Goal: Task Accomplishment & Management: Use online tool/utility

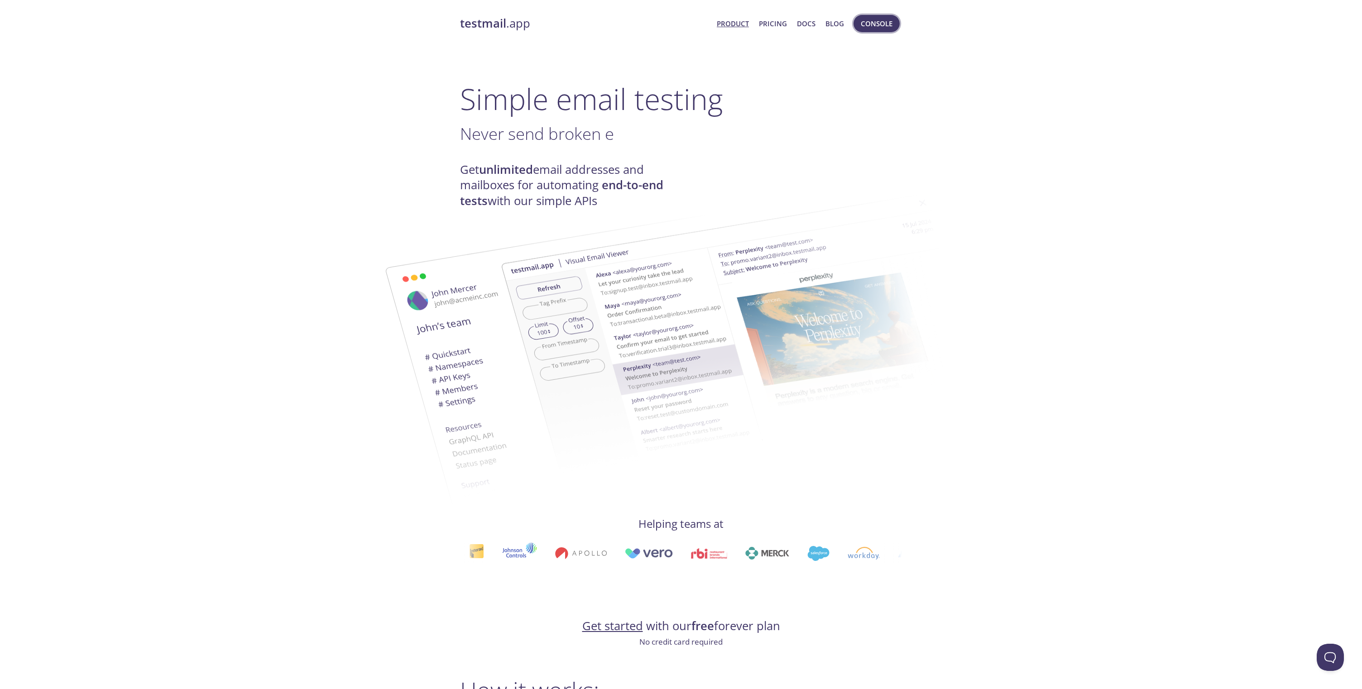
click at [884, 27] on span "Console" at bounding box center [876, 24] width 32 height 12
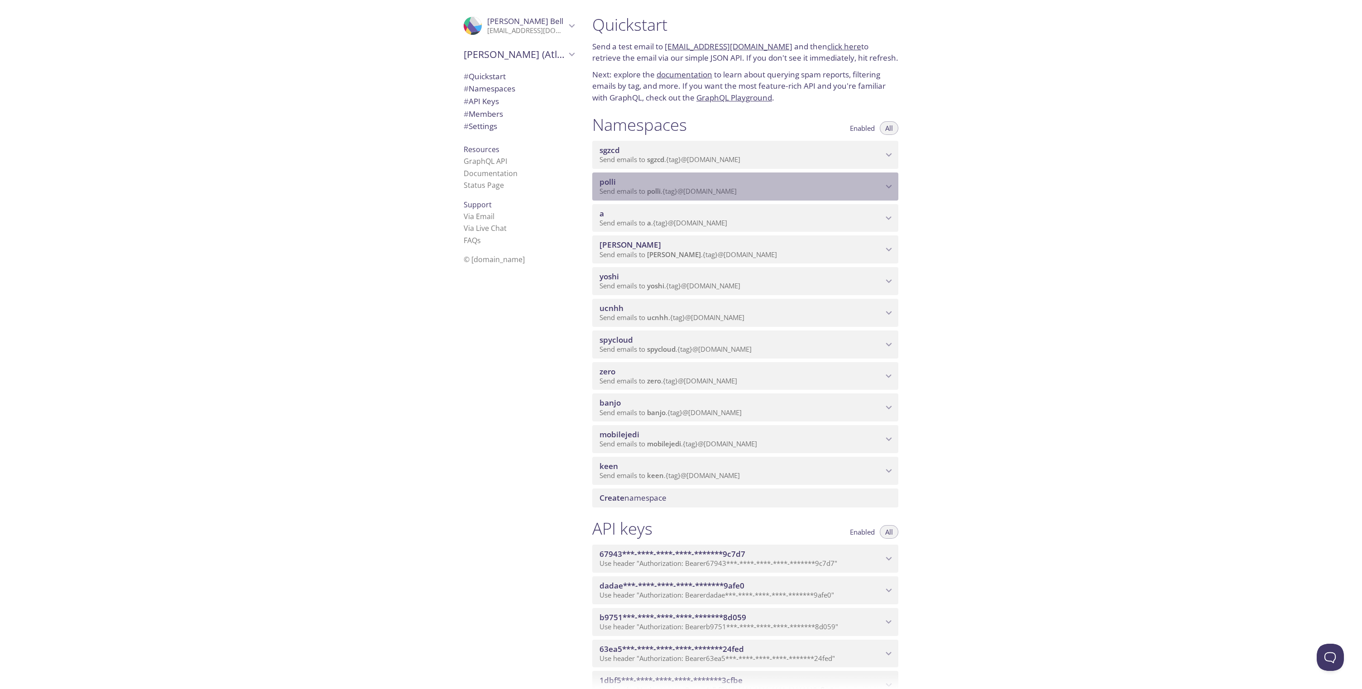
click at [613, 182] on span "polli" at bounding box center [607, 182] width 16 height 10
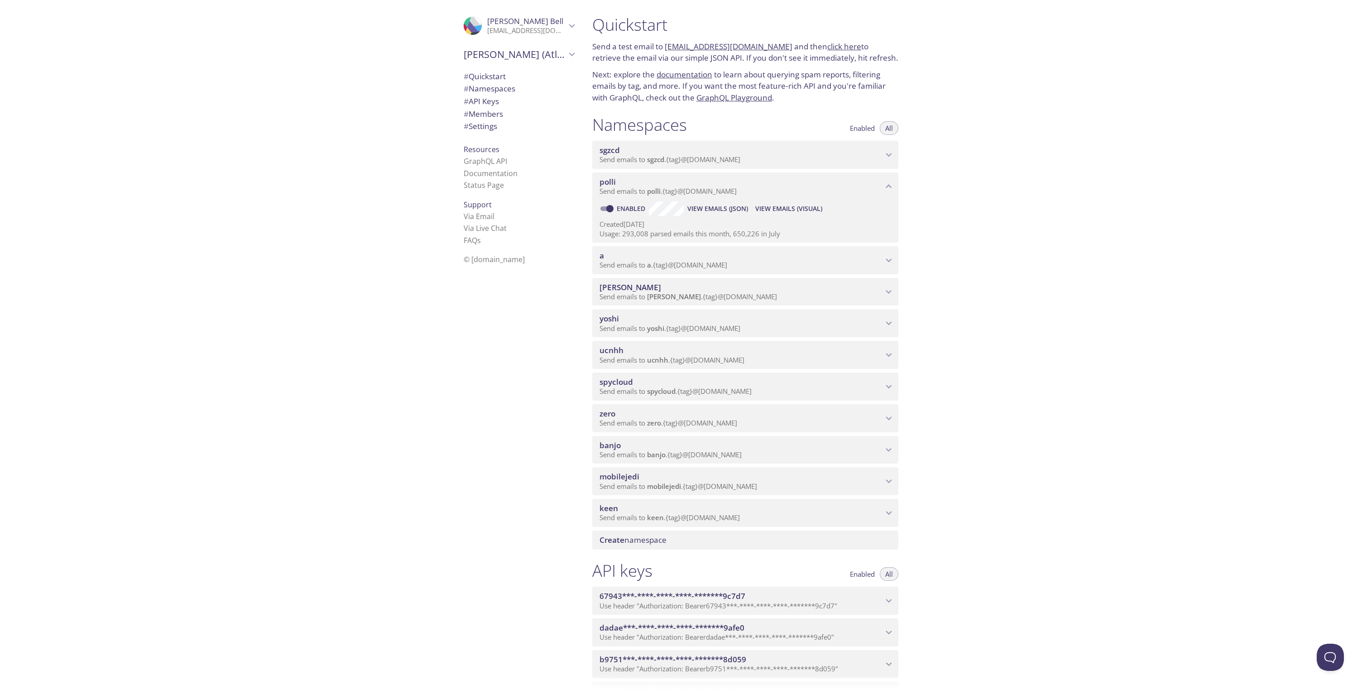
click at [764, 211] on span "View Emails (Visual)" at bounding box center [788, 208] width 67 height 11
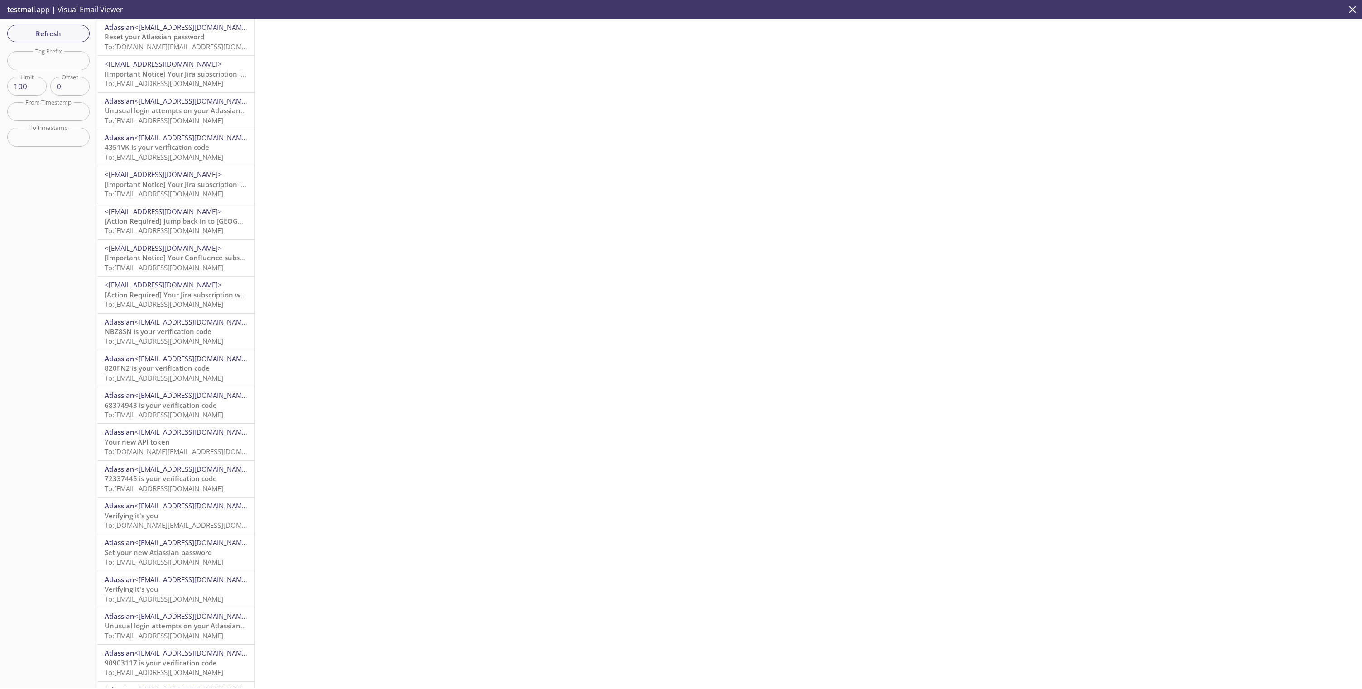
click at [60, 65] on input "text" at bounding box center [48, 60] width 82 height 19
paste input "passwordauthpolicy.stg"
type input "passwordauthpolicy.stg"
click at [178, 37] on span "Reset your Atlassian password" at bounding box center [155, 36] width 100 height 9
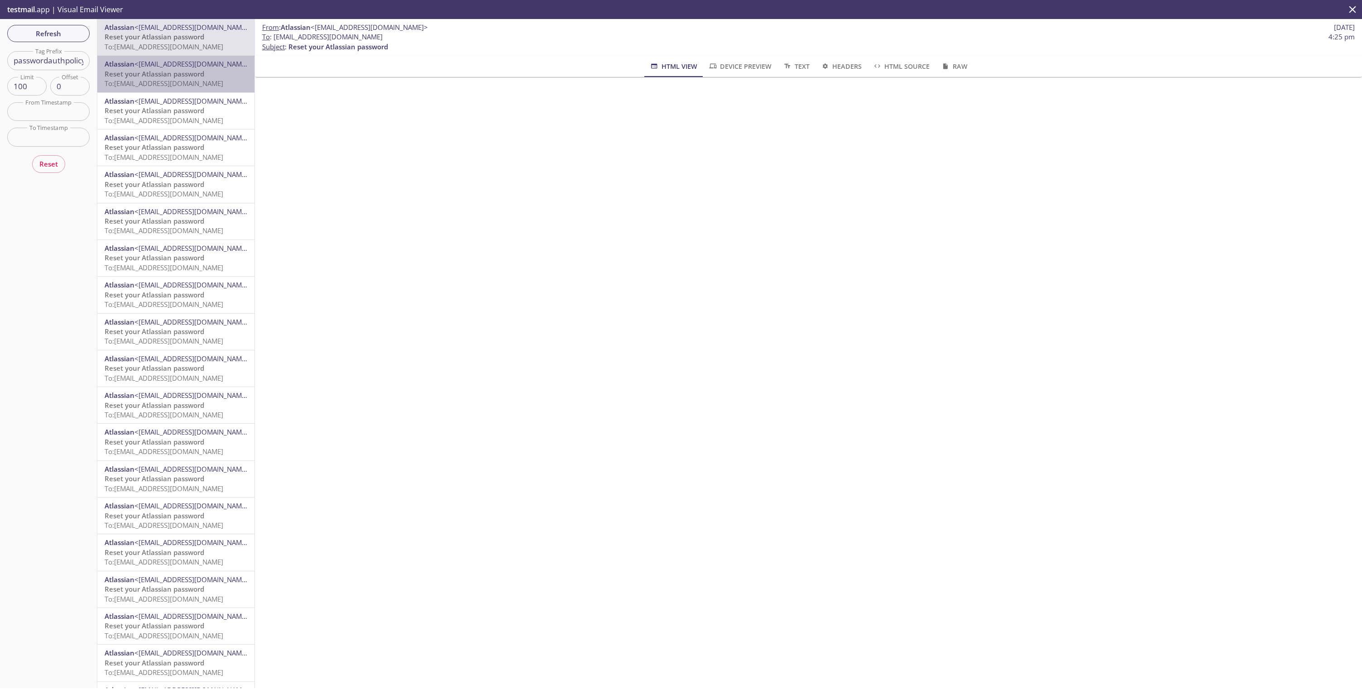
click at [223, 80] on span "To: polli.passwordauthpolicy.stg@inbox.testmail.app" at bounding box center [164, 83] width 119 height 9
click at [210, 48] on span "To: polli.passwordauthpolicy.stg@inbox.testmail.app" at bounding box center [164, 46] width 119 height 9
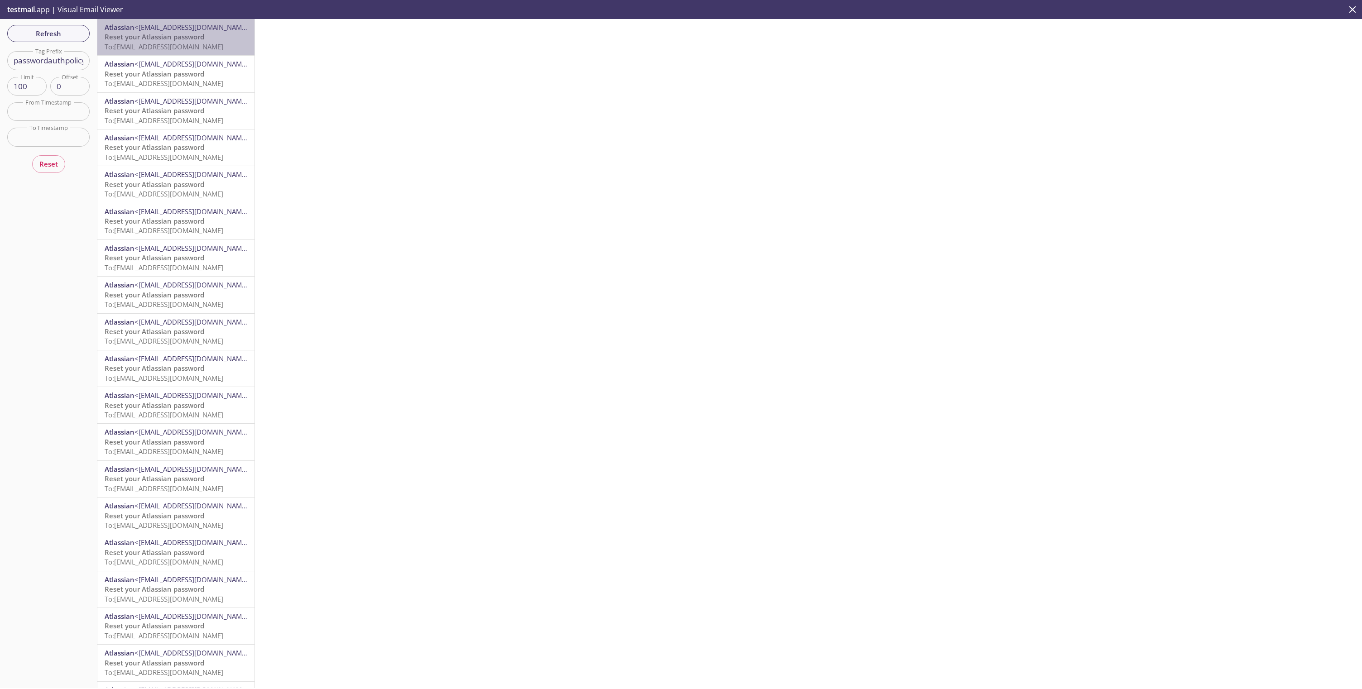
click at [204, 41] on span "Reset your Atlassian password" at bounding box center [155, 36] width 100 height 9
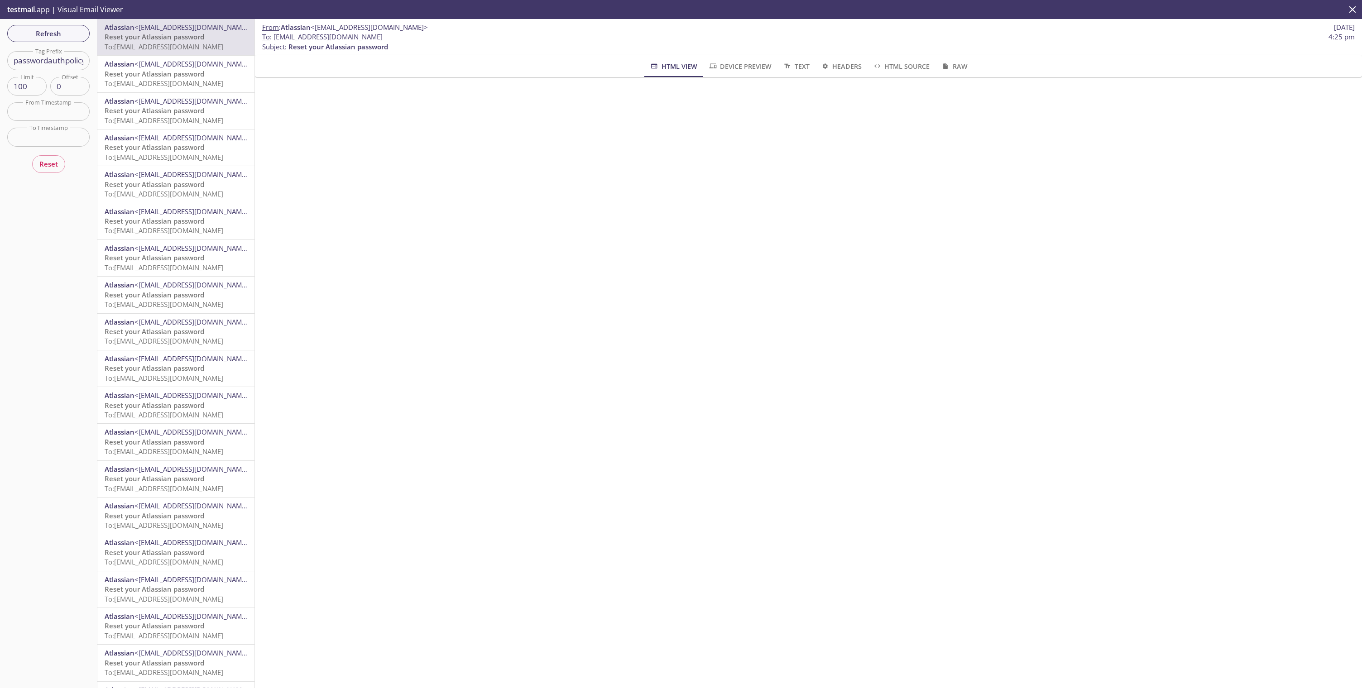
drag, startPoint x: 433, startPoint y: 39, endPoint x: 273, endPoint y: 35, distance: 159.4
click at [273, 35] on span "To : [EMAIL_ADDRESS][DOMAIN_NAME] 4:25 pm" at bounding box center [808, 37] width 1092 height 10
copy span "[EMAIL_ADDRESS][DOMAIN_NAME]"
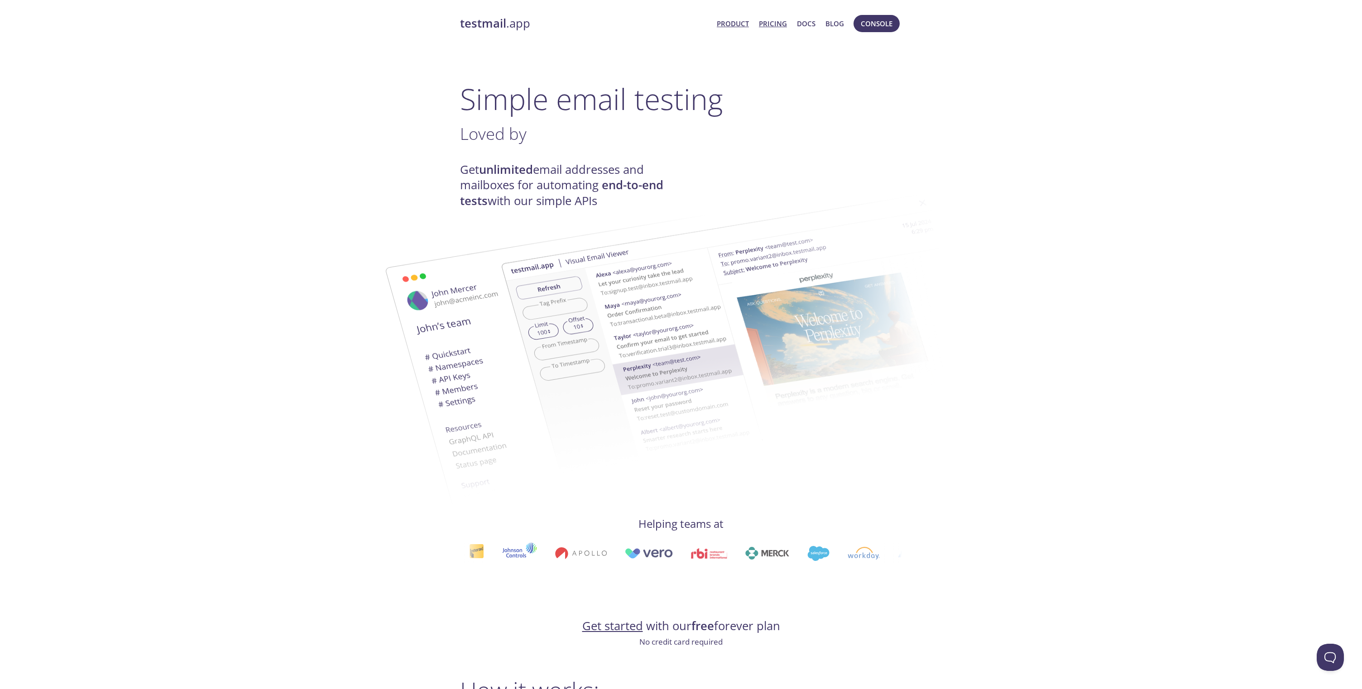
click at [771, 24] on link "Pricing" at bounding box center [773, 24] width 28 height 12
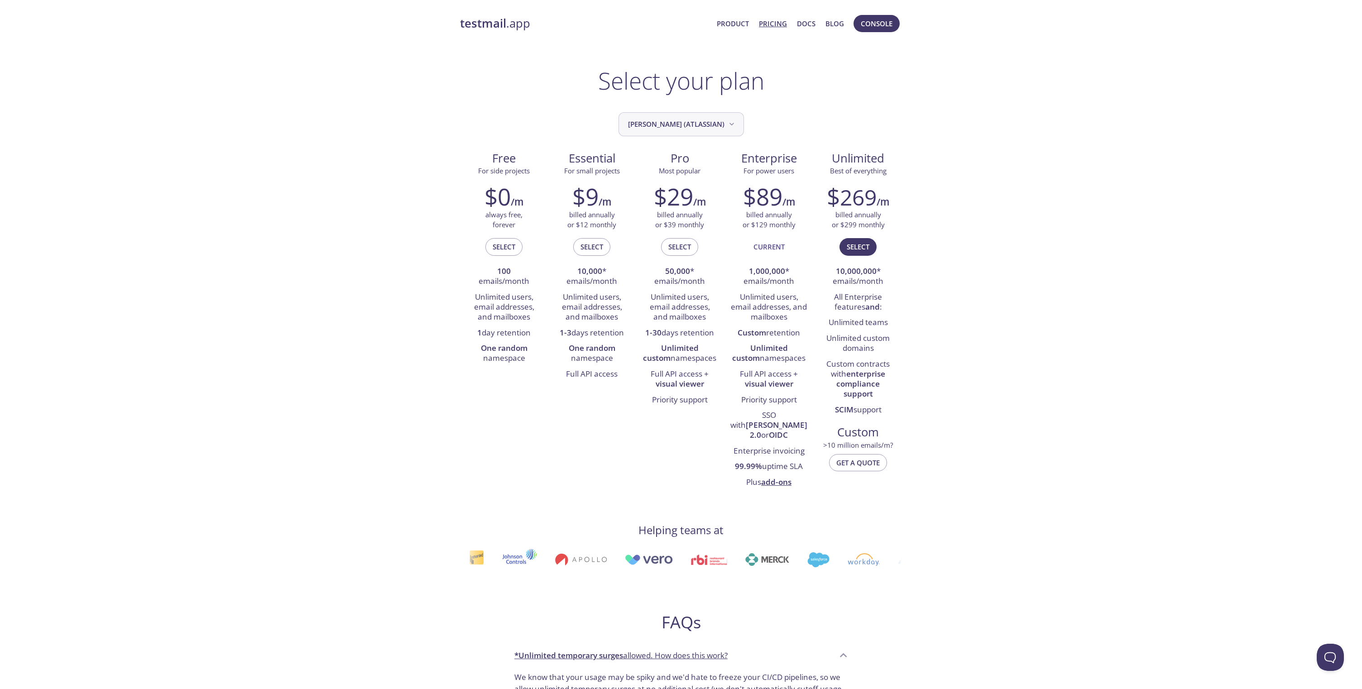
click at [712, 118] on span "[PERSON_NAME] (Atlassian)" at bounding box center [682, 124] width 108 height 12
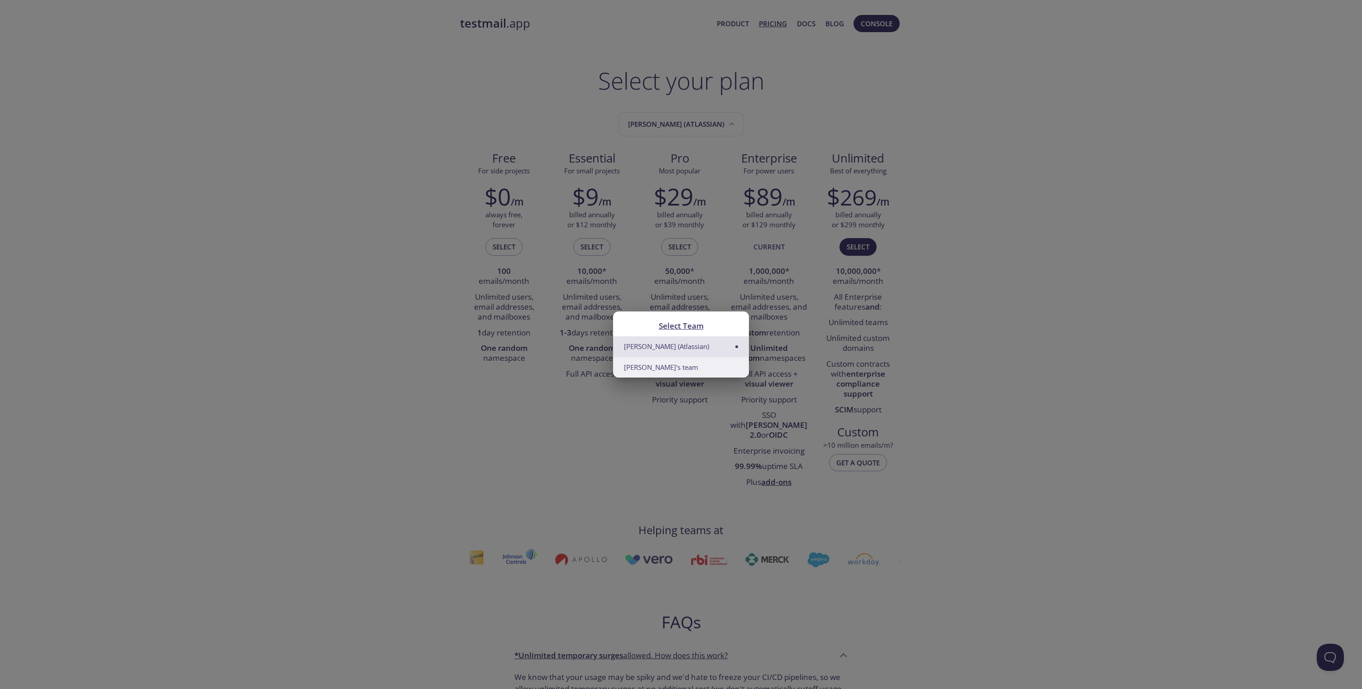
click at [684, 367] on li "[PERSON_NAME]'s team" at bounding box center [681, 367] width 136 height 20
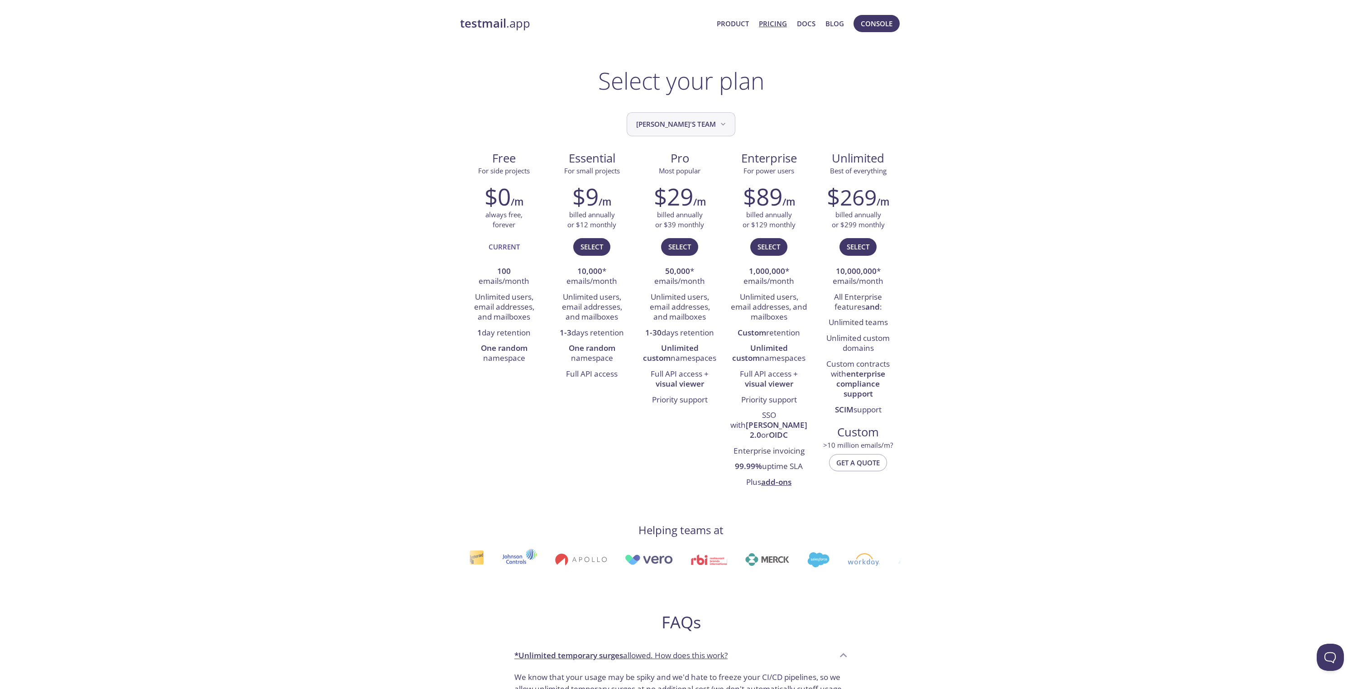
click at [687, 126] on span "[PERSON_NAME]'s team" at bounding box center [681, 124] width 91 height 12
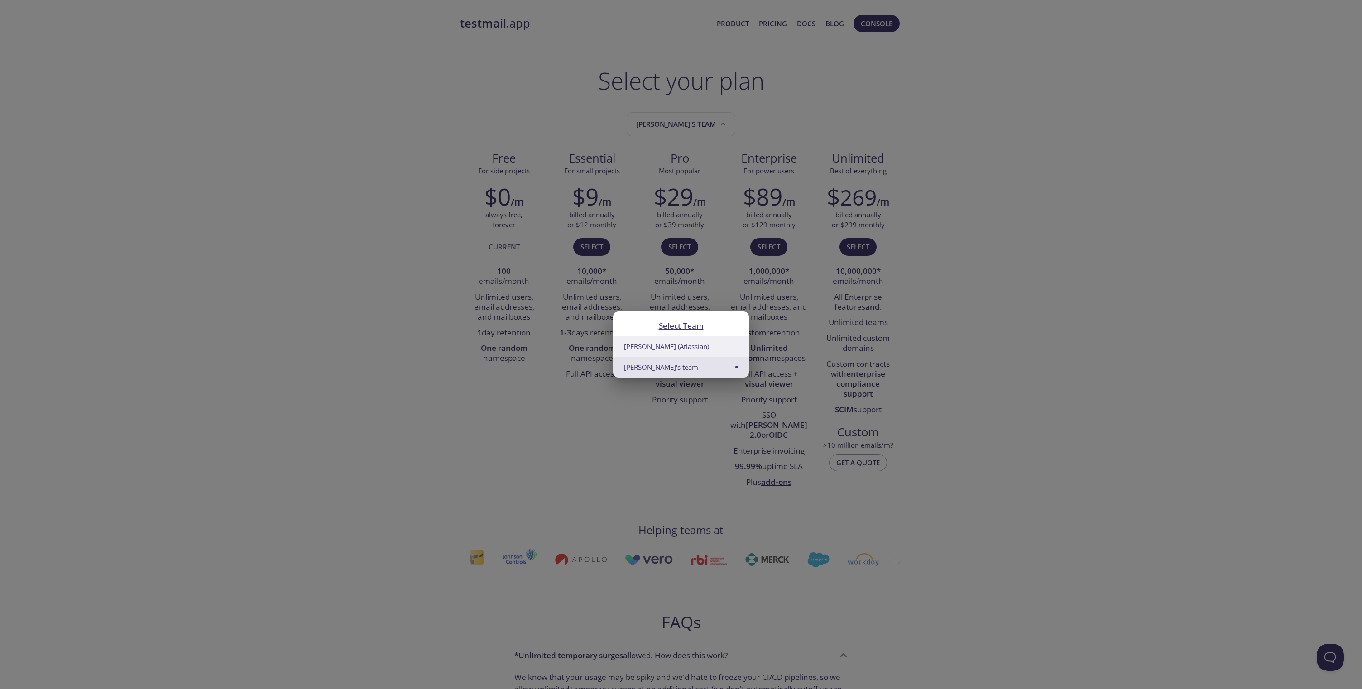
click at [687, 346] on li "[PERSON_NAME] (Atlassian)" at bounding box center [681, 346] width 136 height 20
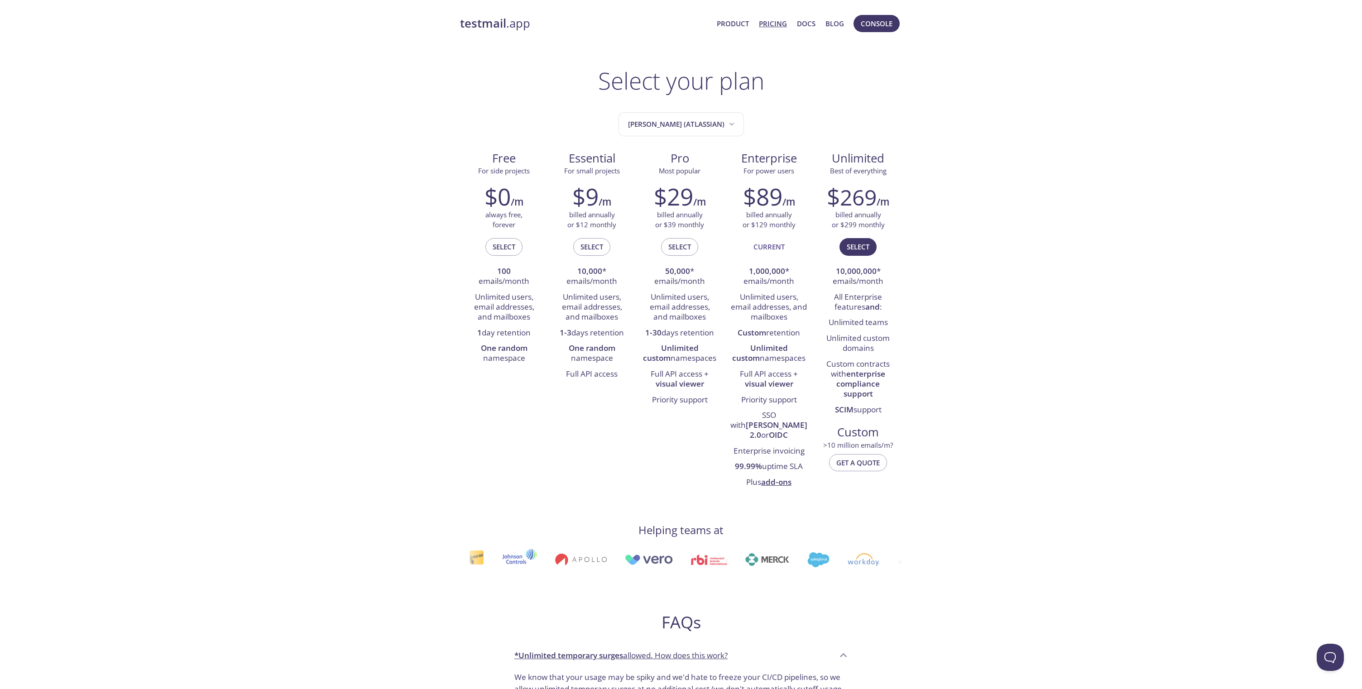
click at [1088, 349] on div "testmail .app Product Pricing Docs Blog Console Select your plan Kirby (Atlassi…" at bounding box center [681, 620] width 1362 height 1222
click at [804, 26] on link "Docs" at bounding box center [806, 24] width 19 height 12
